Goal: Information Seeking & Learning: Learn about a topic

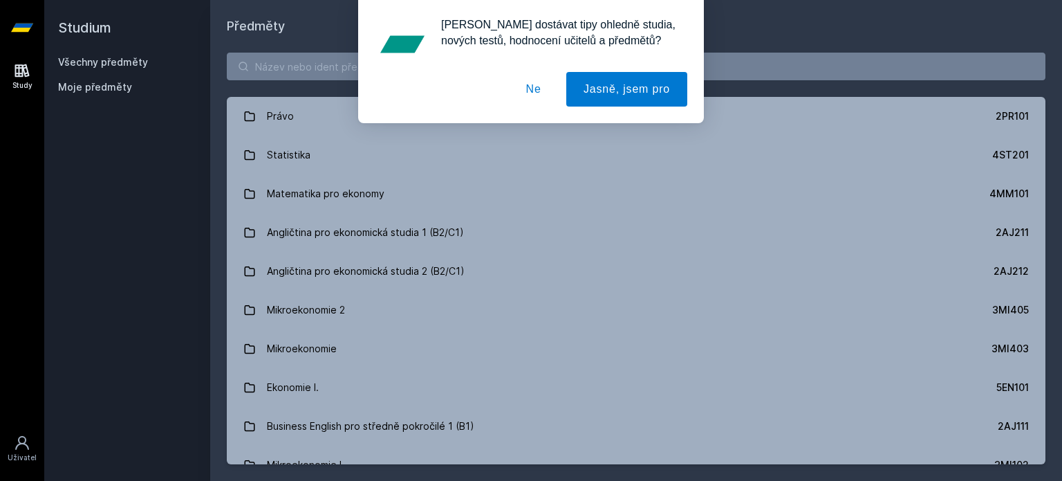
click at [539, 97] on button "Ne" at bounding box center [534, 89] width 50 height 35
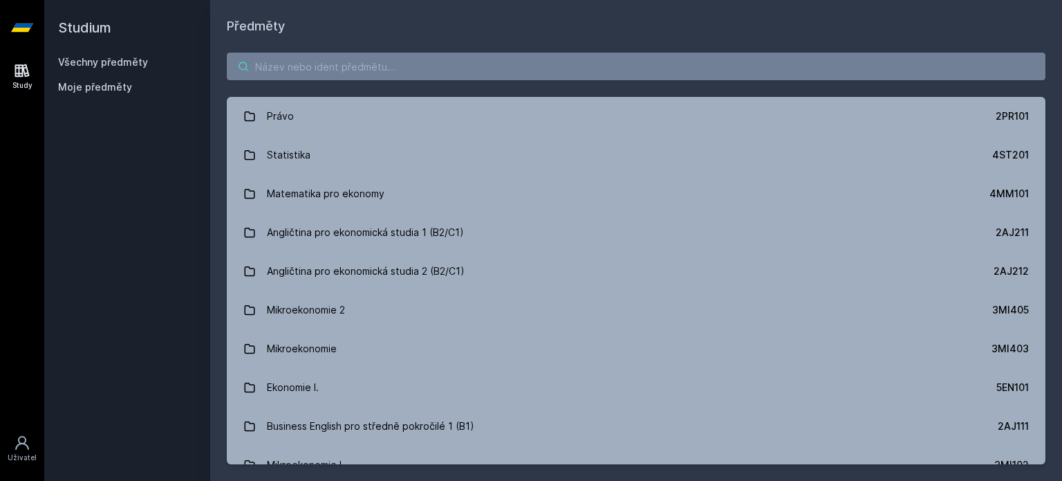
click at [544, 77] on input "search" at bounding box center [636, 67] width 819 height 28
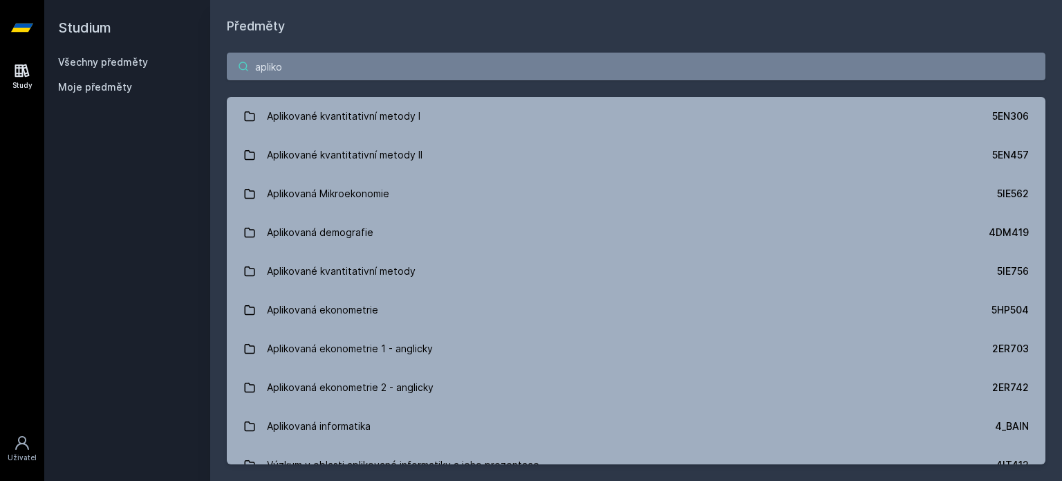
type input "apliko"
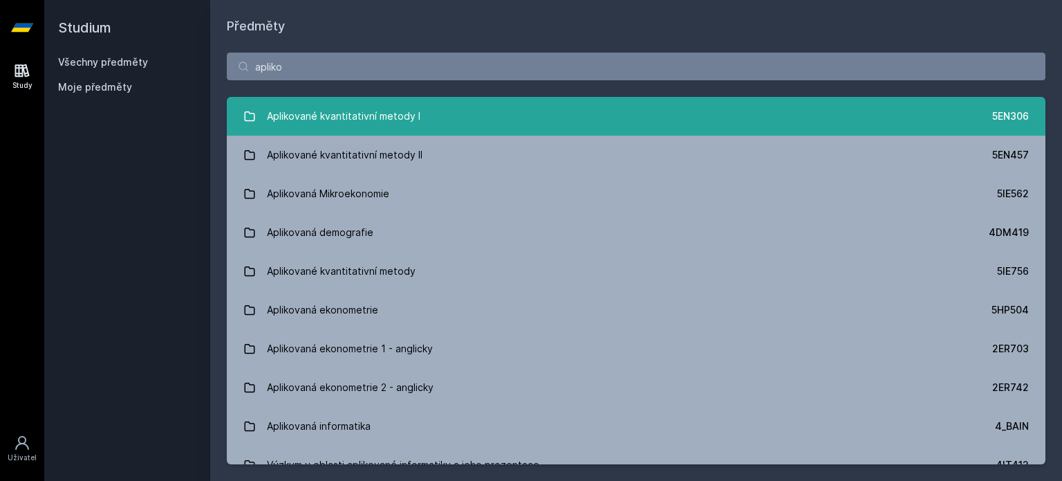
click at [681, 111] on link "Aplikované kvantitativní metody I 5EN306" at bounding box center [636, 116] width 819 height 39
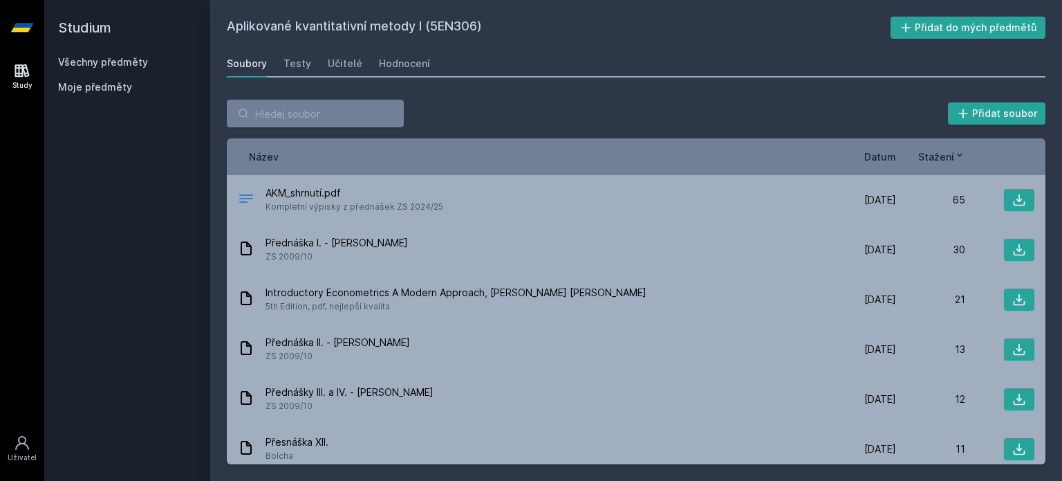
click at [887, 158] on span "Datum" at bounding box center [881, 156] width 32 height 15
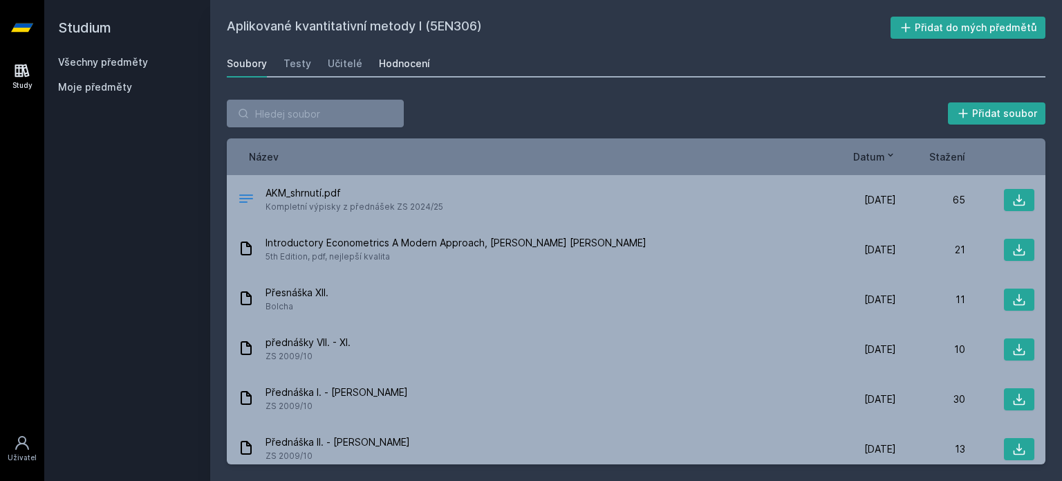
click at [390, 64] on div "Hodnocení" at bounding box center [404, 64] width 51 height 14
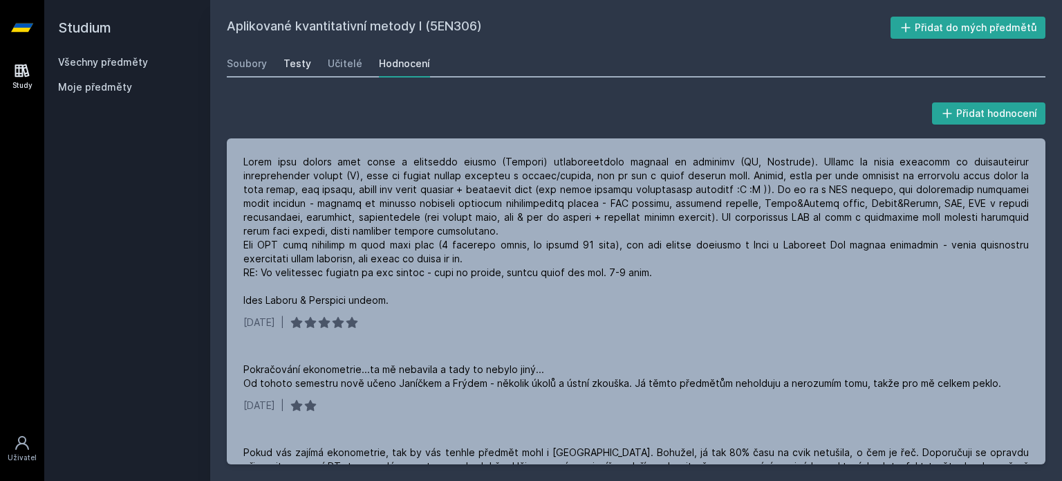
click at [301, 64] on div "Testy" at bounding box center [298, 64] width 28 height 14
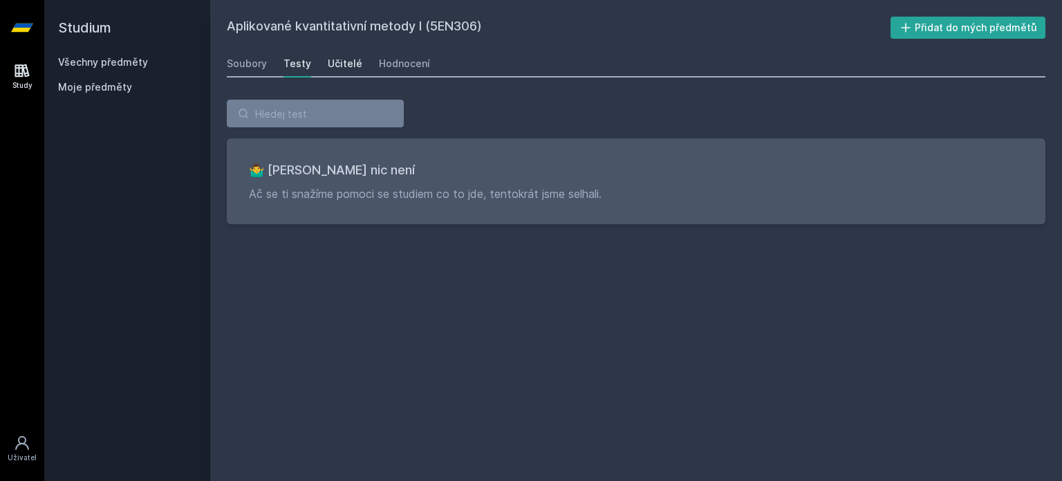
click at [338, 64] on div "Učitelé" at bounding box center [345, 64] width 35 height 14
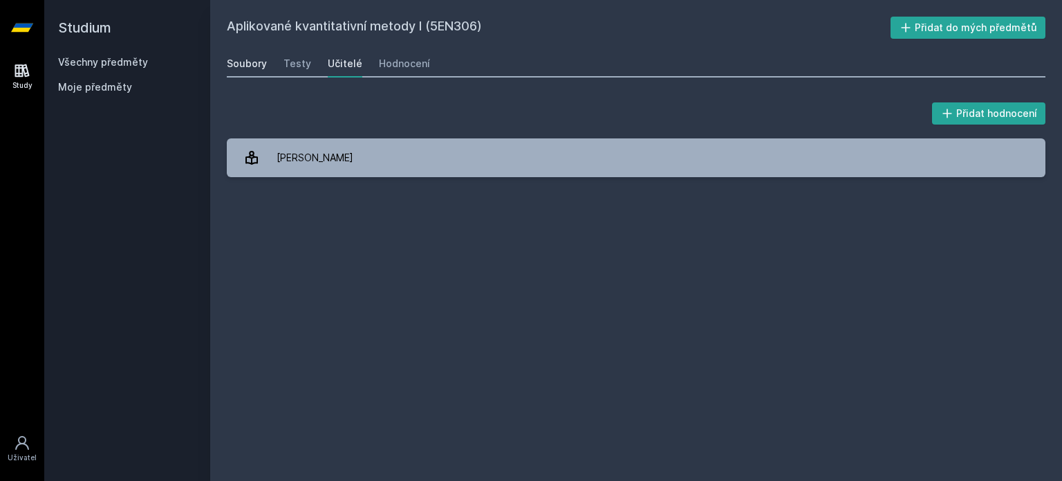
click at [260, 65] on div "Soubory" at bounding box center [247, 64] width 40 height 14
